Goal: Check status: Check status

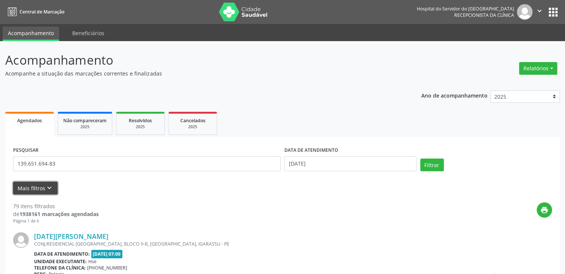
drag, startPoint x: 44, startPoint y: 190, endPoint x: 48, endPoint y: 190, distance: 4.1
click at [45, 190] on icon "keyboard_arrow_down" at bounding box center [49, 188] width 8 height 8
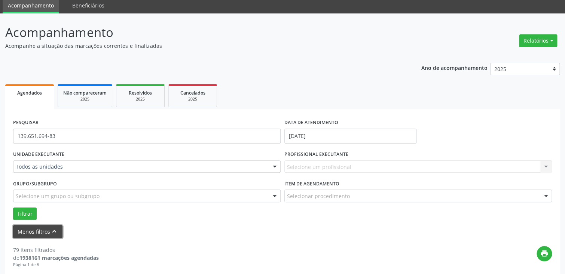
scroll to position [112, 0]
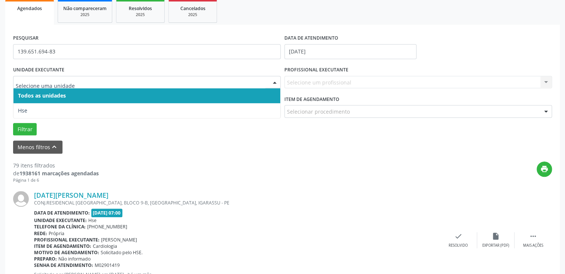
click at [274, 80] on div at bounding box center [274, 82] width 11 height 13
click at [268, 90] on span "Todos as unidades" at bounding box center [146, 95] width 267 height 15
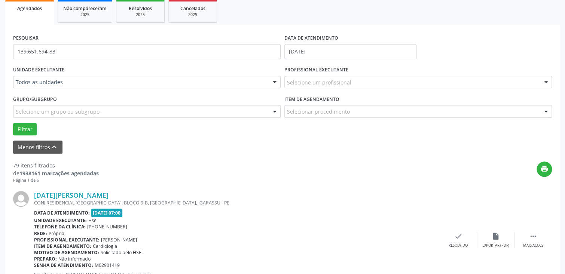
click at [273, 81] on div at bounding box center [274, 82] width 11 height 13
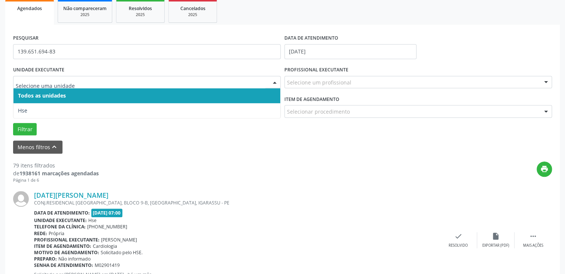
click at [270, 92] on span "Todos as unidades" at bounding box center [146, 95] width 267 height 15
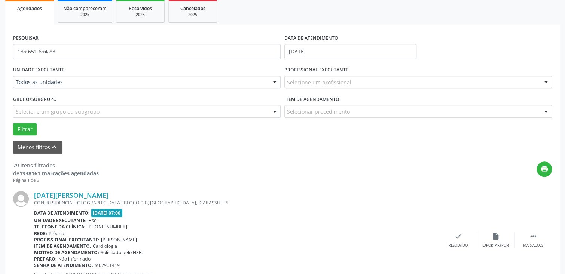
click at [545, 82] on div at bounding box center [545, 82] width 11 height 13
click at [343, 87] on input "text" at bounding box center [411, 86] width 249 height 15
click at [546, 82] on div at bounding box center [545, 82] width 11 height 13
click at [20, 129] on button "Filtrar" at bounding box center [25, 129] width 24 height 13
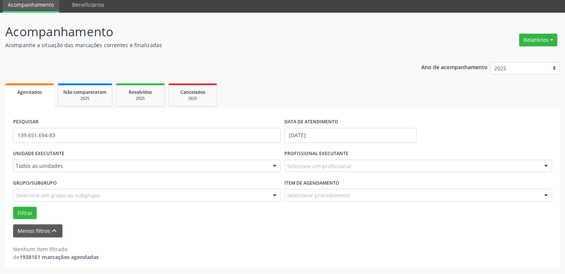
scroll to position [28, 0]
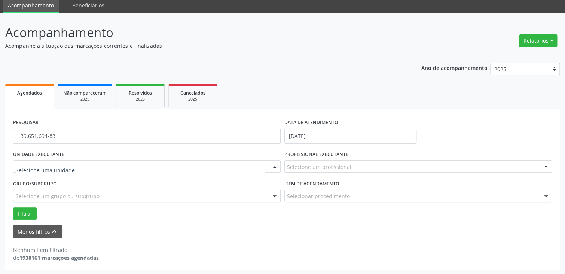
click at [273, 166] on div at bounding box center [274, 167] width 11 height 13
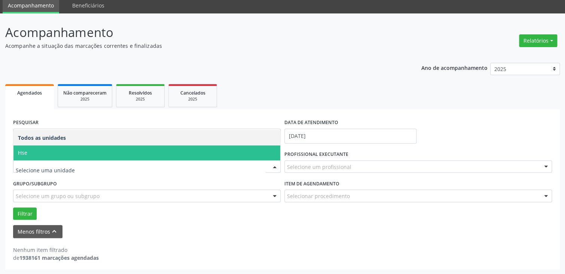
click at [237, 150] on span "Hse" at bounding box center [146, 152] width 267 height 15
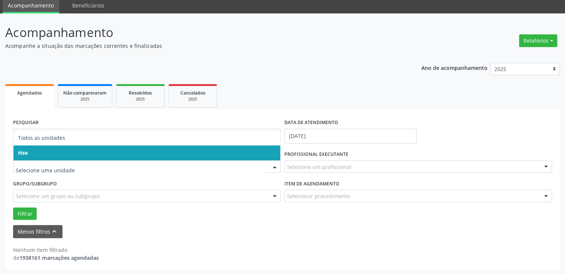
click at [274, 166] on div at bounding box center [274, 167] width 11 height 13
click at [248, 154] on span "Hse" at bounding box center [146, 152] width 267 height 15
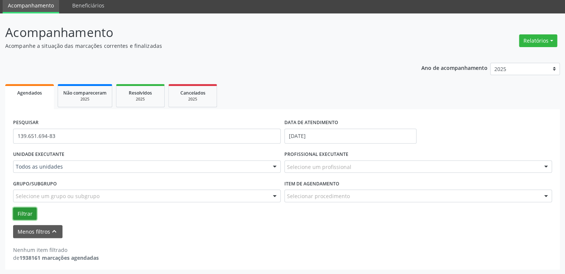
click at [26, 214] on button "Filtrar" at bounding box center [25, 214] width 24 height 13
click at [22, 210] on button "Filtrar" at bounding box center [25, 214] width 24 height 13
click at [273, 166] on div at bounding box center [274, 167] width 11 height 13
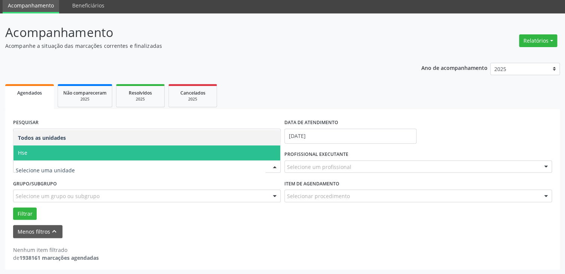
drag, startPoint x: 234, startPoint y: 152, endPoint x: 242, endPoint y: 154, distance: 8.0
click at [234, 153] on span "Hse" at bounding box center [146, 152] width 267 height 15
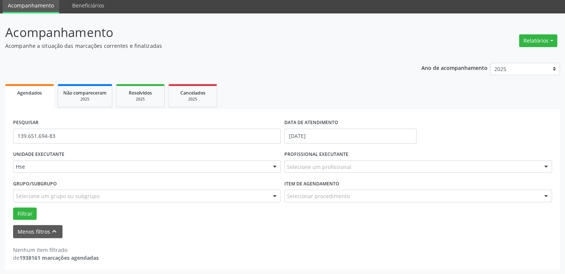
click at [274, 168] on div at bounding box center [274, 167] width 11 height 13
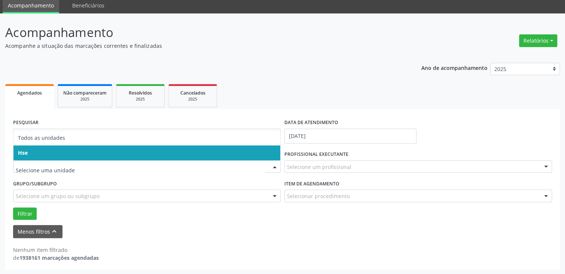
click at [260, 155] on span "Hse" at bounding box center [146, 152] width 267 height 15
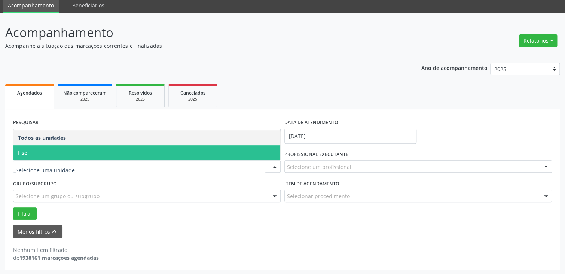
click at [274, 167] on div at bounding box center [274, 167] width 11 height 13
click at [248, 157] on span "Hse" at bounding box center [146, 152] width 267 height 15
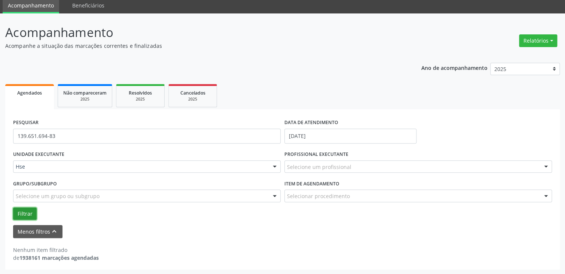
click at [27, 214] on button "Filtrar" at bounding box center [25, 214] width 24 height 13
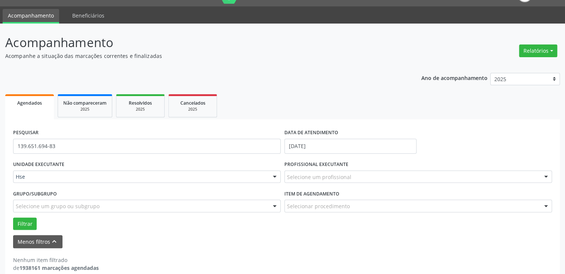
scroll to position [0, 0]
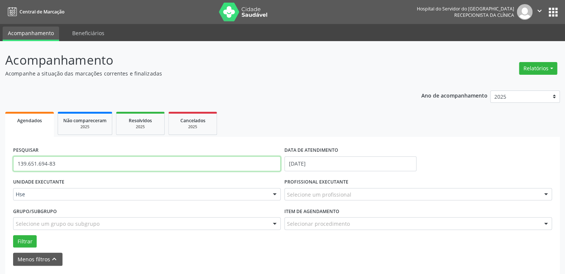
click at [95, 163] on input "139.651.694-83" at bounding box center [146, 163] width 267 height 15
type input "1"
type input "[PERSON_NAME]"
click at [13, 235] on button "Filtrar" at bounding box center [25, 241] width 24 height 13
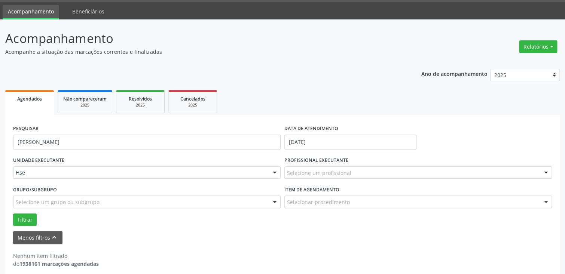
scroll to position [28, 0]
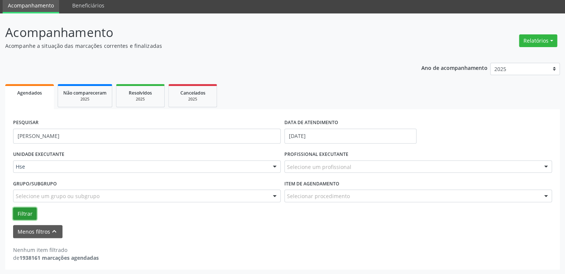
click at [22, 214] on button "Filtrar" at bounding box center [25, 214] width 24 height 13
click at [330, 137] on input "[DATE]" at bounding box center [350, 136] width 132 height 15
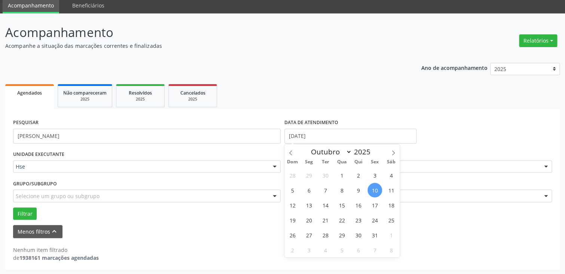
click at [375, 192] on span "10" at bounding box center [374, 190] width 15 height 15
type input "[DATE]"
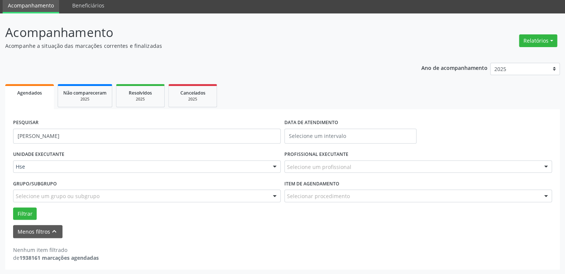
click at [460, 125] on div "PESQUISAR [PERSON_NAME] DATA DE ATENDIMENTO" at bounding box center [282, 133] width 542 height 32
click at [28, 211] on button "Filtrar" at bounding box center [25, 214] width 24 height 13
click at [36, 233] on button "Menos filtros keyboard_arrow_up" at bounding box center [37, 231] width 49 height 13
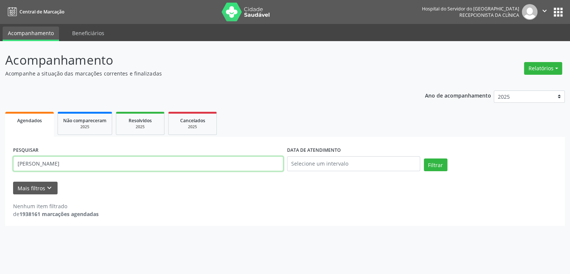
click at [83, 164] on input "[PERSON_NAME]" at bounding box center [148, 163] width 270 height 15
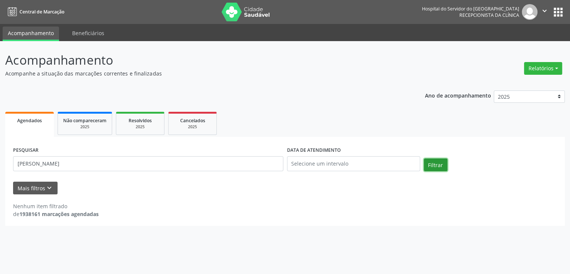
click at [431, 165] on button "Filtrar" at bounding box center [436, 165] width 24 height 13
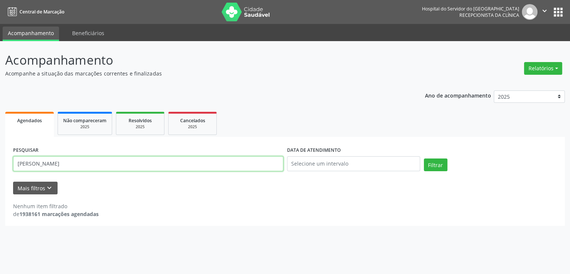
drag, startPoint x: 80, startPoint y: 167, endPoint x: 76, endPoint y: 168, distance: 4.9
click at [77, 167] on input "[PERSON_NAME]" at bounding box center [148, 163] width 270 height 15
drag, startPoint x: 72, startPoint y: 166, endPoint x: 54, endPoint y: 166, distance: 17.9
click at [54, 166] on input "[PERSON_NAME]" at bounding box center [148, 163] width 270 height 15
click at [424, 159] on button "Filtrar" at bounding box center [436, 165] width 24 height 13
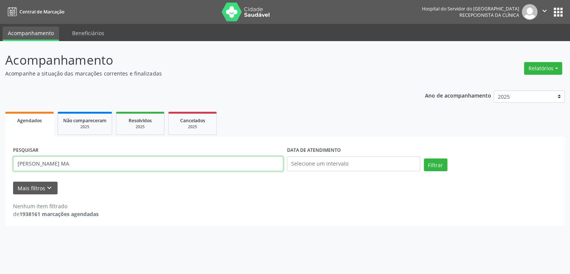
click at [70, 165] on input "[PERSON_NAME] MA" at bounding box center [148, 163] width 270 height 15
type input "[PERSON_NAME]"
click at [424, 159] on button "Filtrar" at bounding box center [436, 165] width 24 height 13
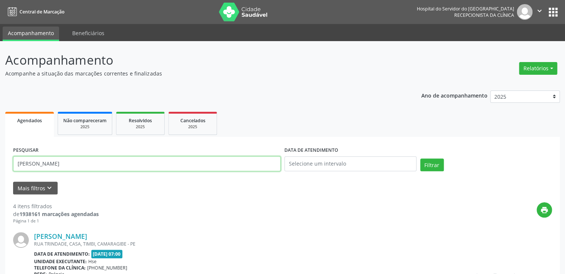
drag, startPoint x: 58, startPoint y: 163, endPoint x: 0, endPoint y: 162, distance: 57.6
